Goal: Complete application form

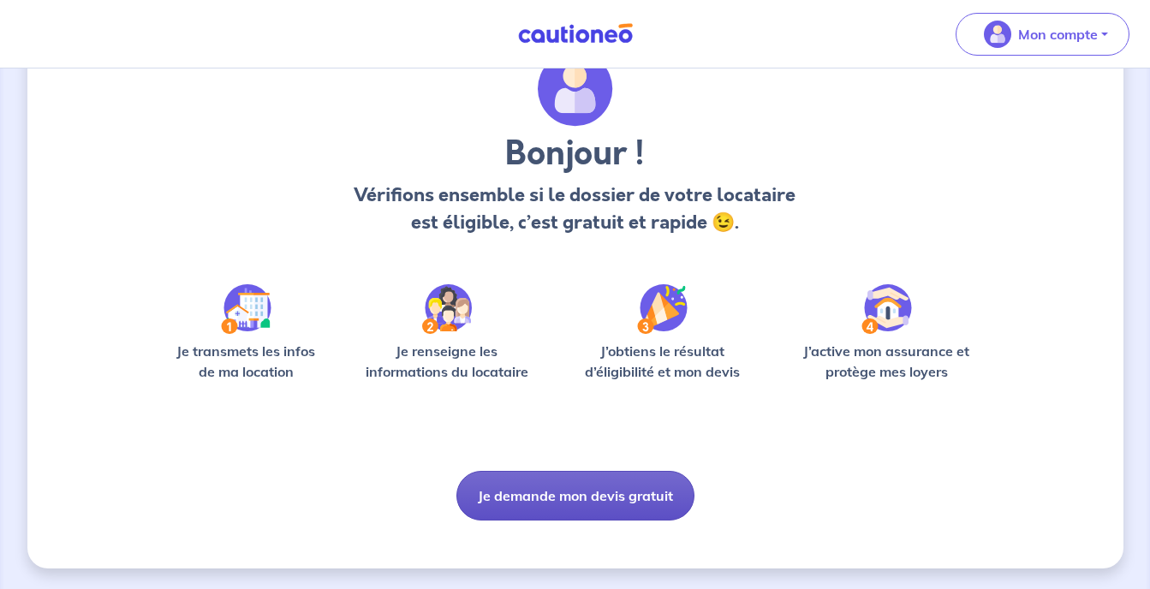
click at [639, 503] on button "Je demande mon devis gratuit" at bounding box center [575, 496] width 238 height 50
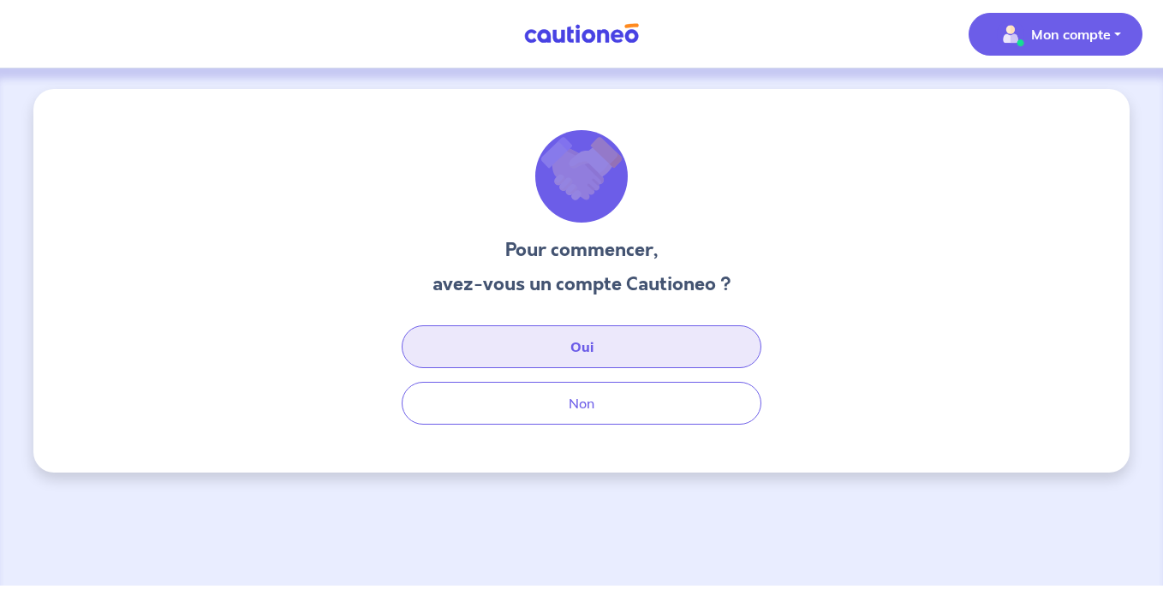
click at [597, 350] on button "Oui" at bounding box center [582, 346] width 360 height 43
